Goal: Task Accomplishment & Management: Complete application form

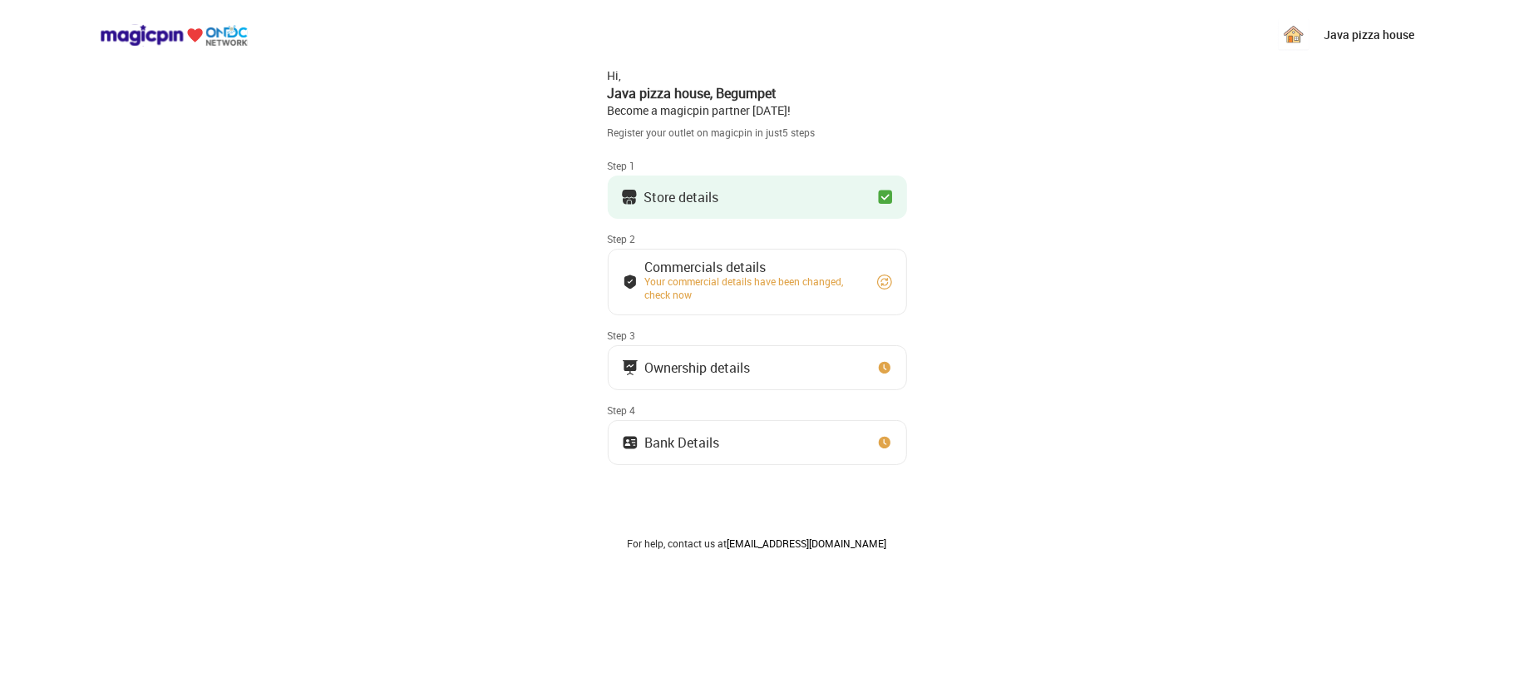
click at [779, 191] on button "Store details" at bounding box center [757, 196] width 299 height 43
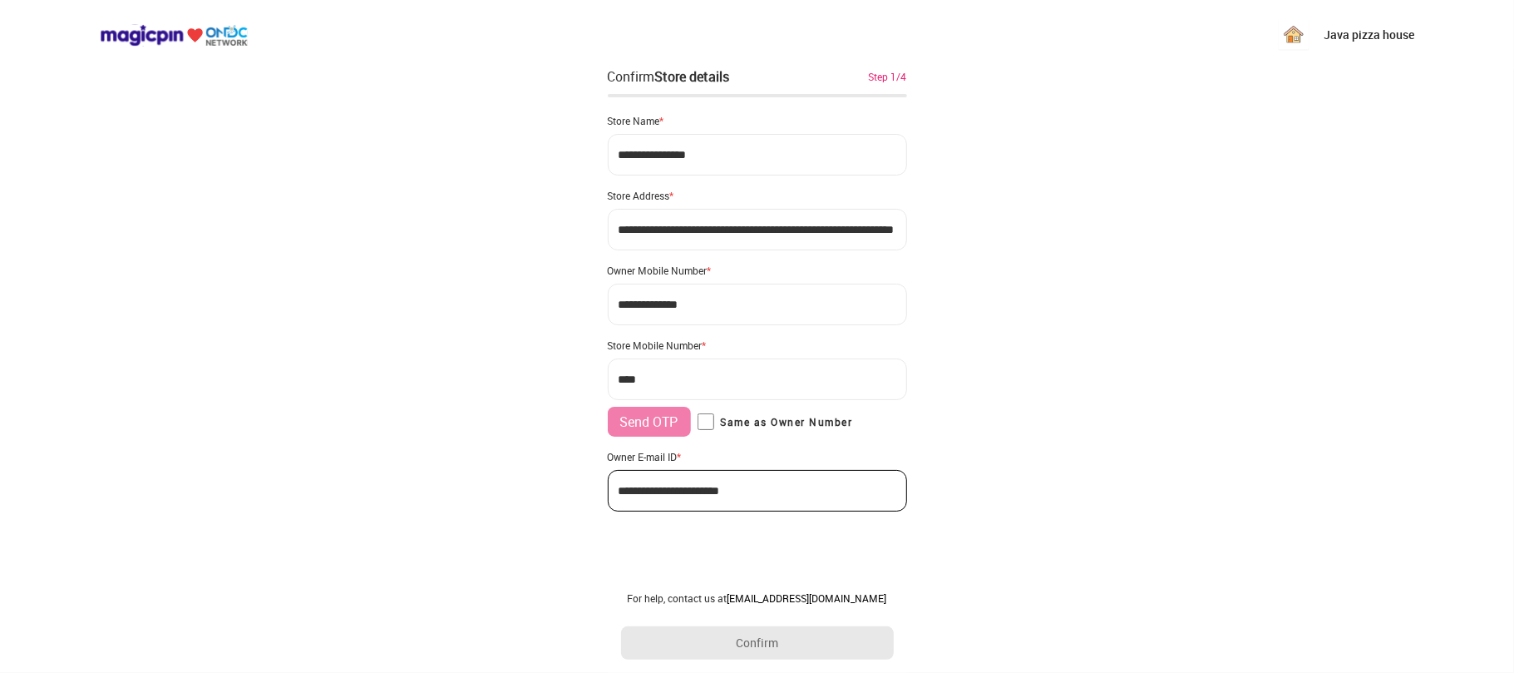
type input "**********"
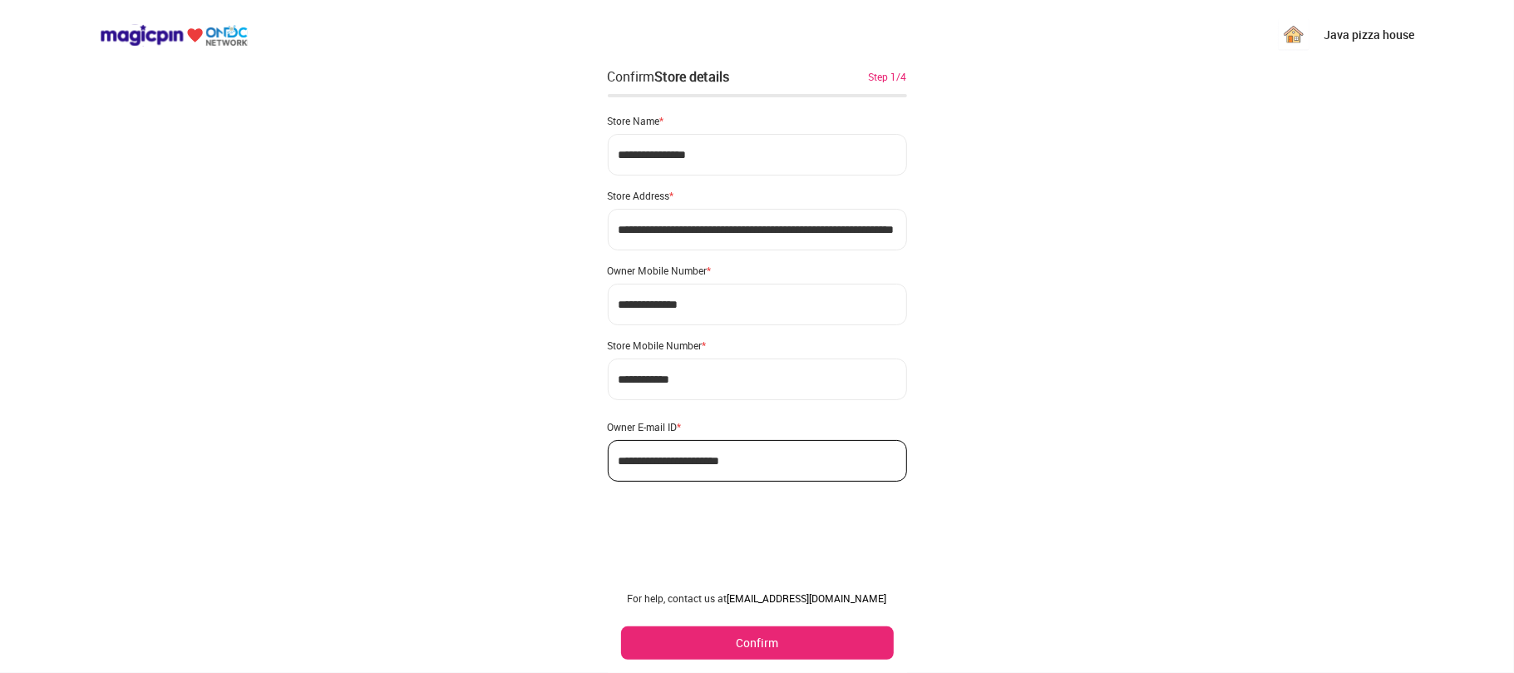
click at [426, 164] on div "**********" at bounding box center [757, 336] width 1514 height 673
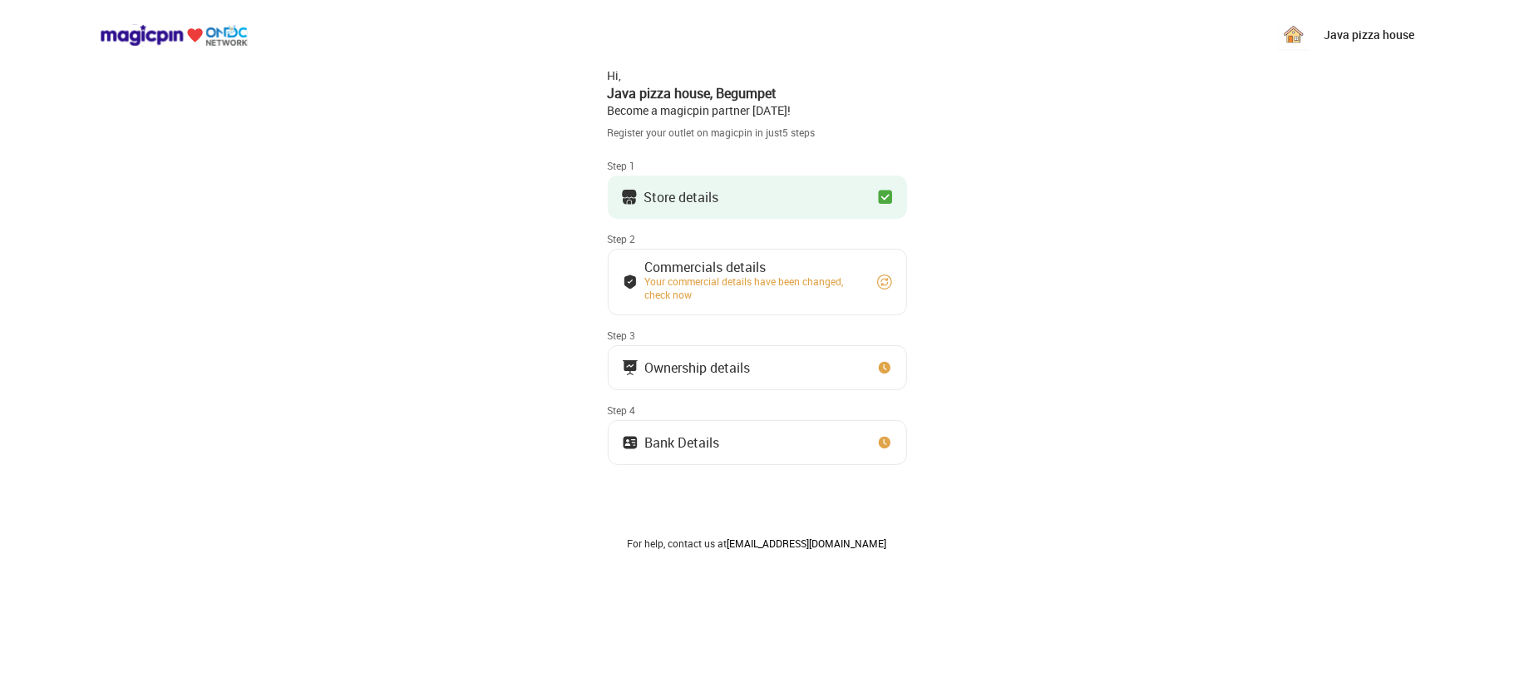
click at [739, 253] on button "Commercials details Your commercial details have been changed, check now" at bounding box center [757, 282] width 299 height 67
